Goal: Find specific page/section

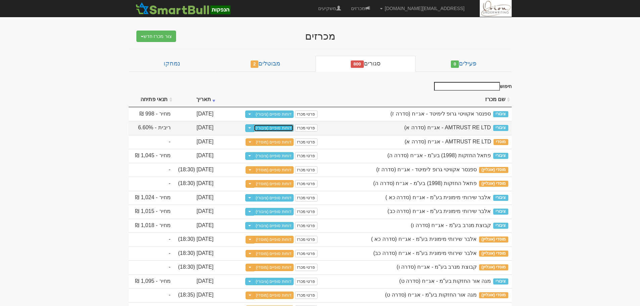
click at [275, 129] on link "דוחות סופיים (ציבורי)" at bounding box center [274, 127] width 40 height 7
